Goal: Task Accomplishment & Management: Use online tool/utility

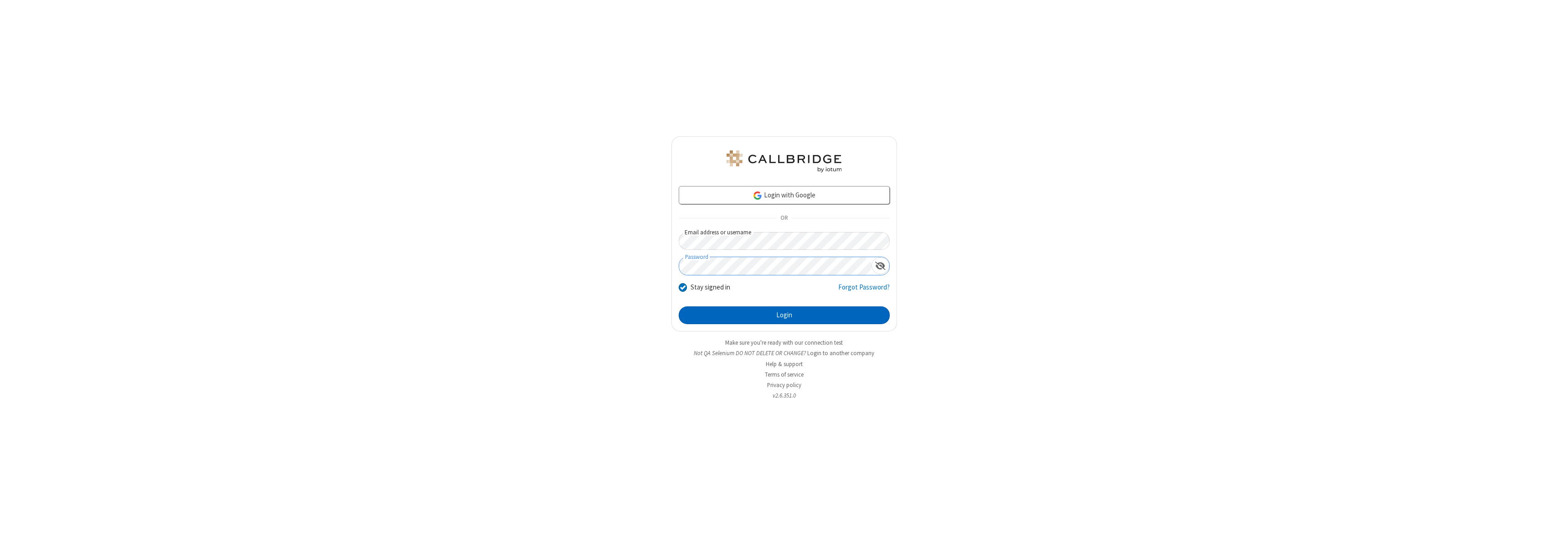
click at [784, 315] on button "Login" at bounding box center [784, 315] width 211 height 18
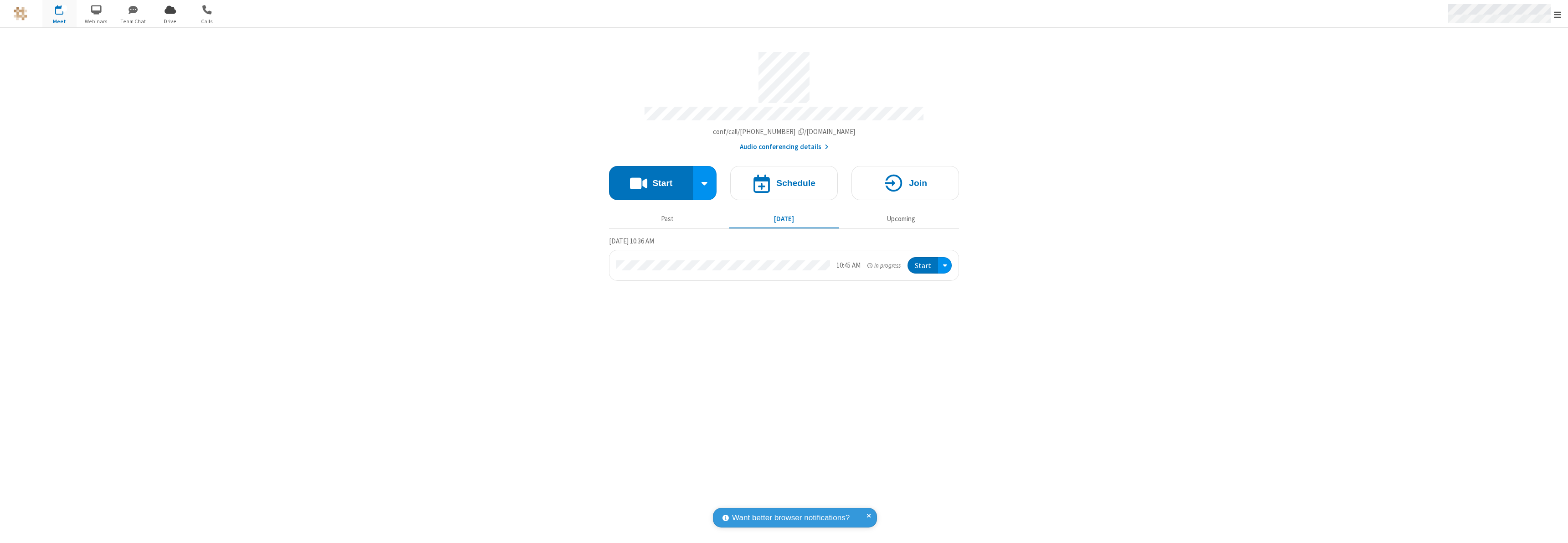
click at [1558, 14] on span "Open menu" at bounding box center [1558, 14] width 7 height 9
click at [170, 21] on span "Drive" at bounding box center [170, 21] width 34 height 8
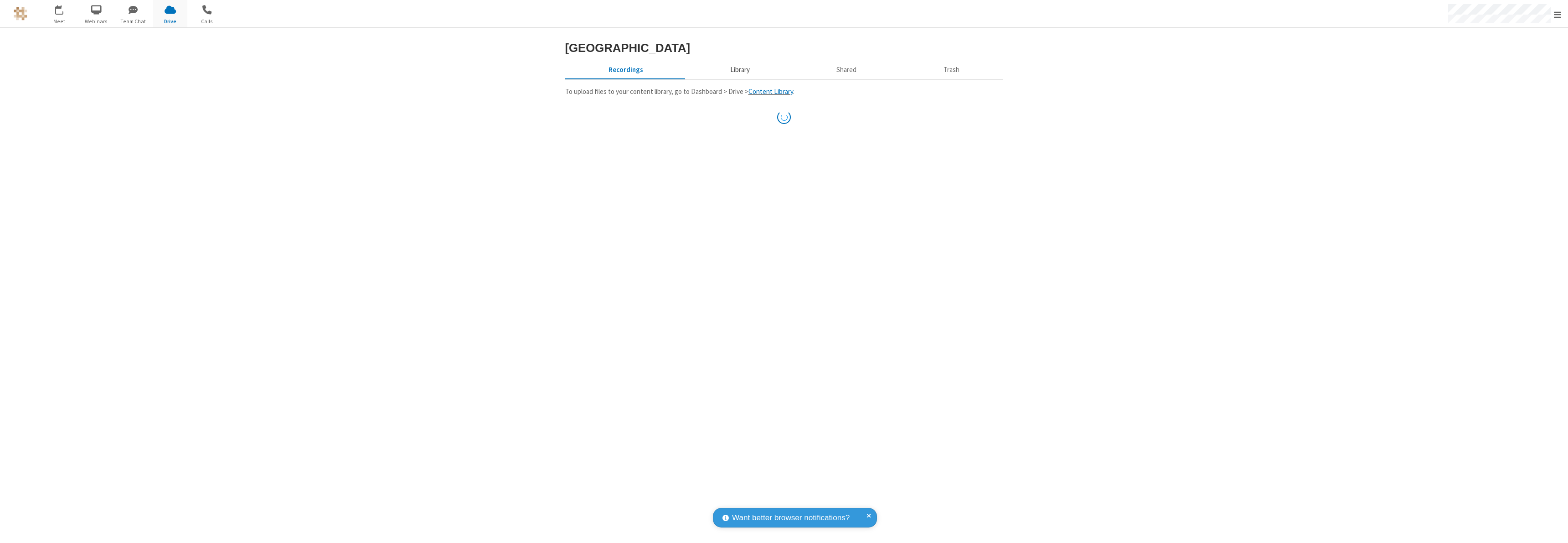
click at [738, 79] on button "Library" at bounding box center [740, 69] width 107 height 17
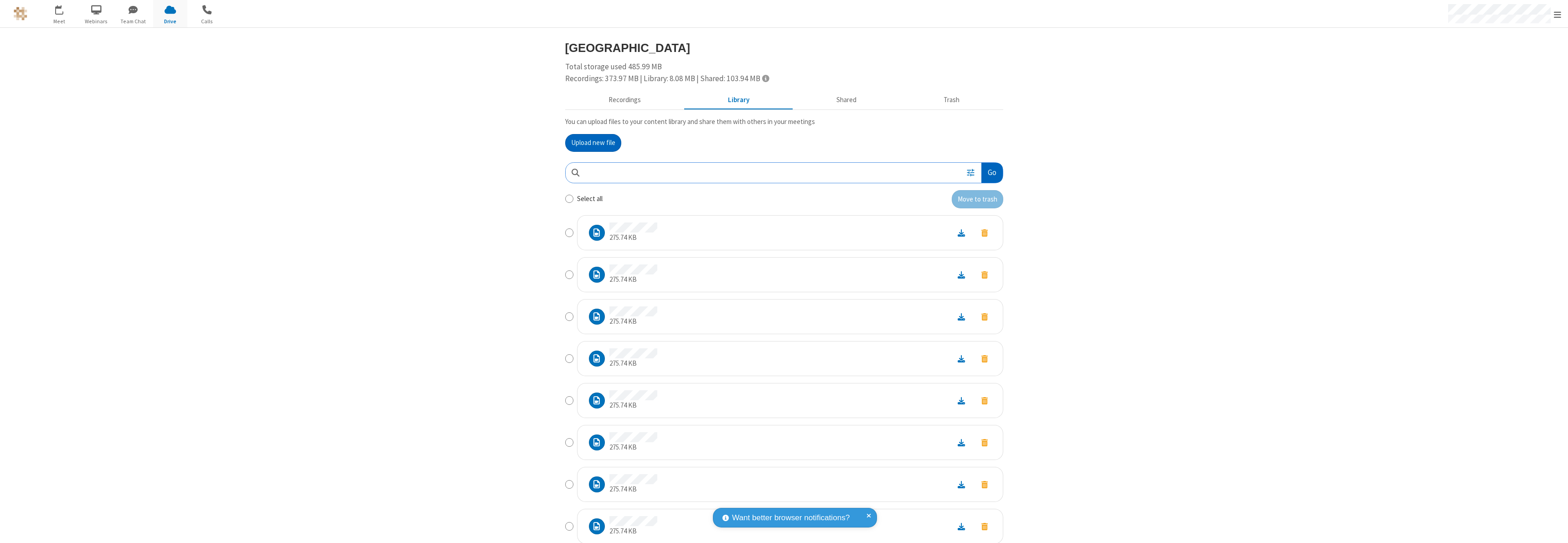
click at [988, 172] on button "Go" at bounding box center [992, 173] width 21 height 21
click at [593, 142] on button "Upload new file" at bounding box center [593, 143] width 56 height 18
